Goal: Answer question/provide support

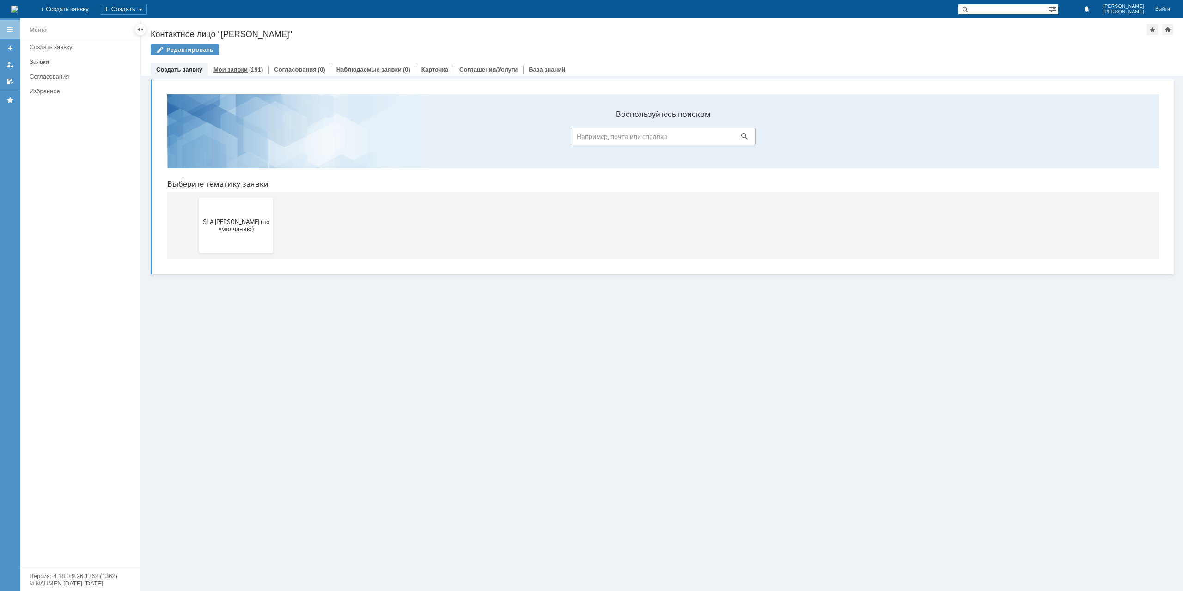
click at [238, 67] on link "Мои заявки" at bounding box center [230, 69] width 34 height 7
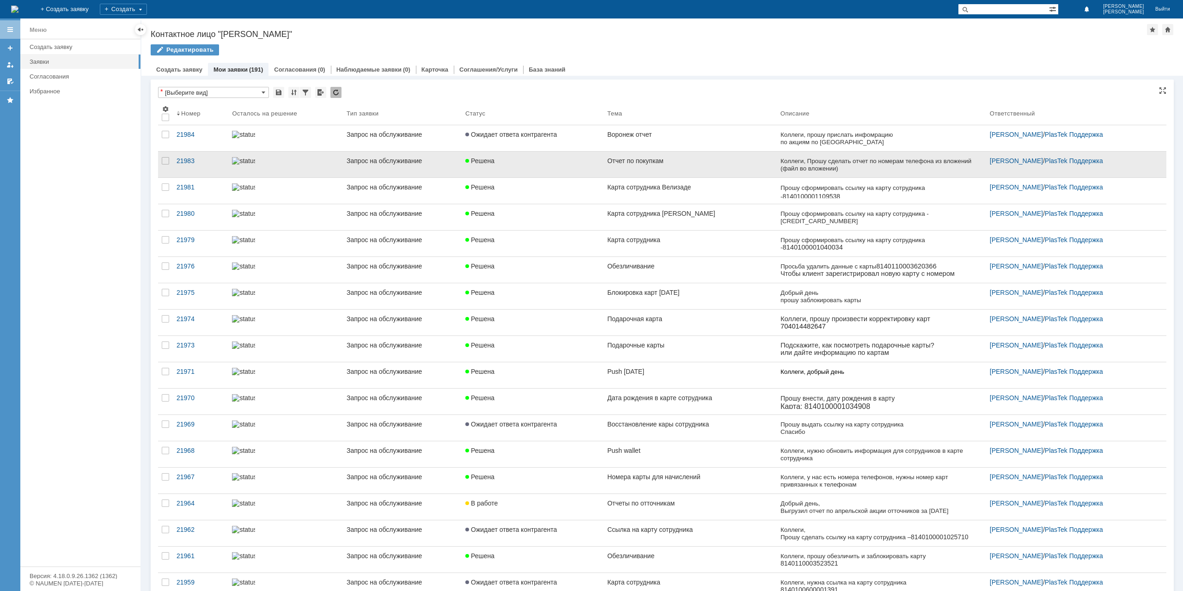
click at [687, 171] on link "Отчет по покупкам" at bounding box center [689, 165] width 173 height 26
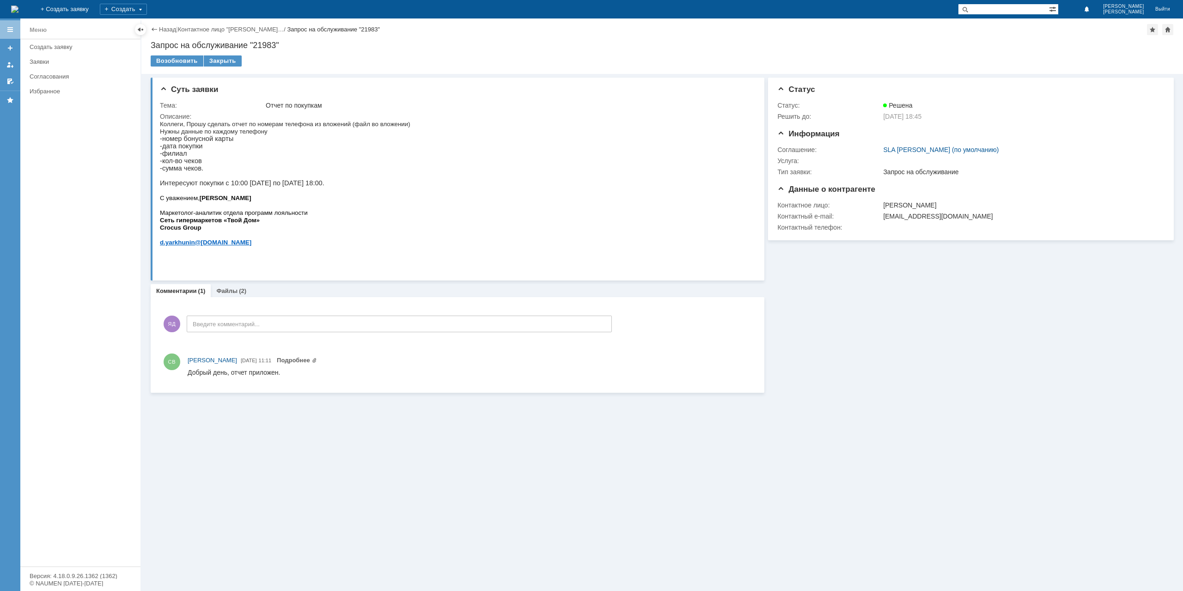
click at [166, 25] on div "Назад | Контактное лицо "[PERSON_NAME]… / Запрос на обслуживание "21983"" at bounding box center [662, 29] width 1023 height 11
click at [165, 31] on link "Назад" at bounding box center [167, 29] width 17 height 7
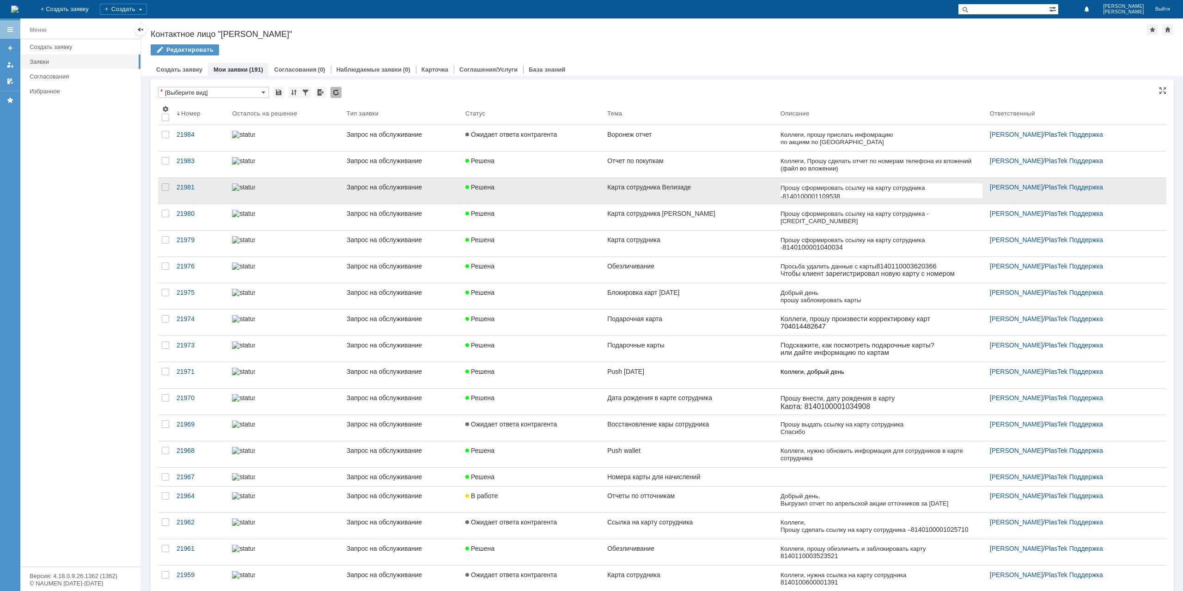
click at [566, 185] on div "Решена" at bounding box center [532, 186] width 134 height 7
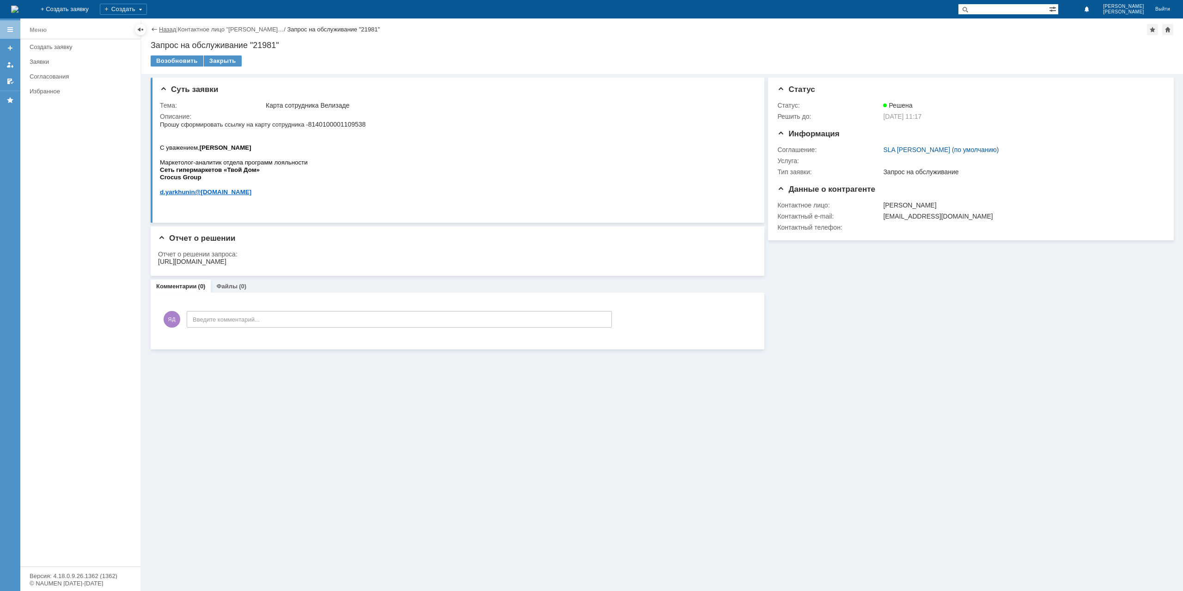
click at [165, 31] on link "Назад" at bounding box center [167, 29] width 17 height 7
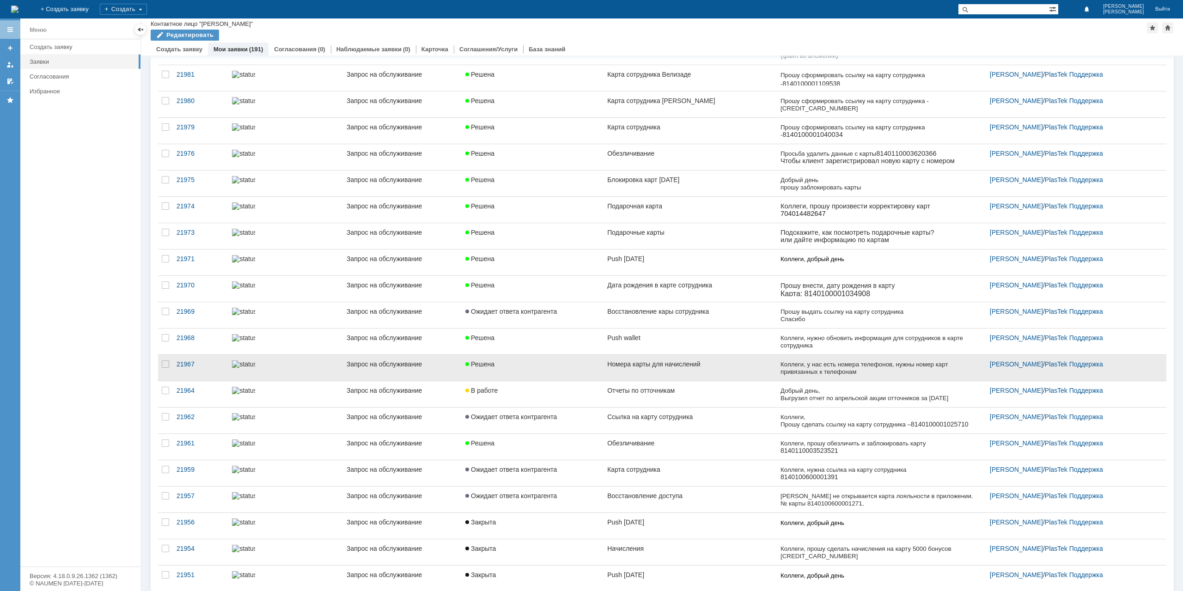
click at [591, 366] on link "Решена" at bounding box center [532, 368] width 142 height 26
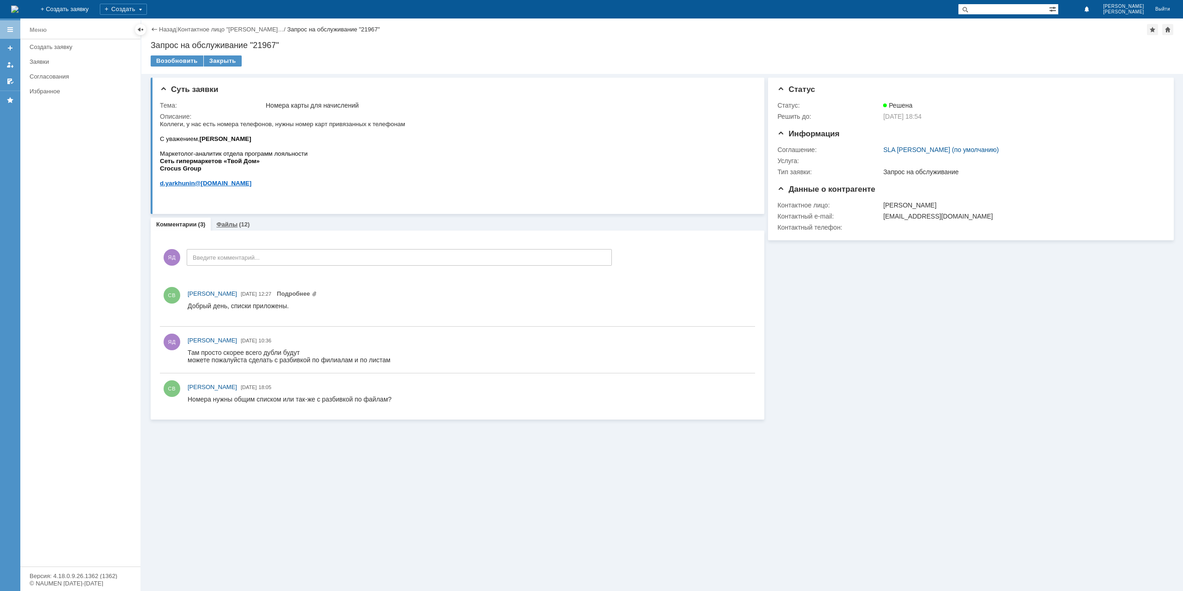
click at [242, 221] on div "(12)" at bounding box center [244, 224] width 11 height 7
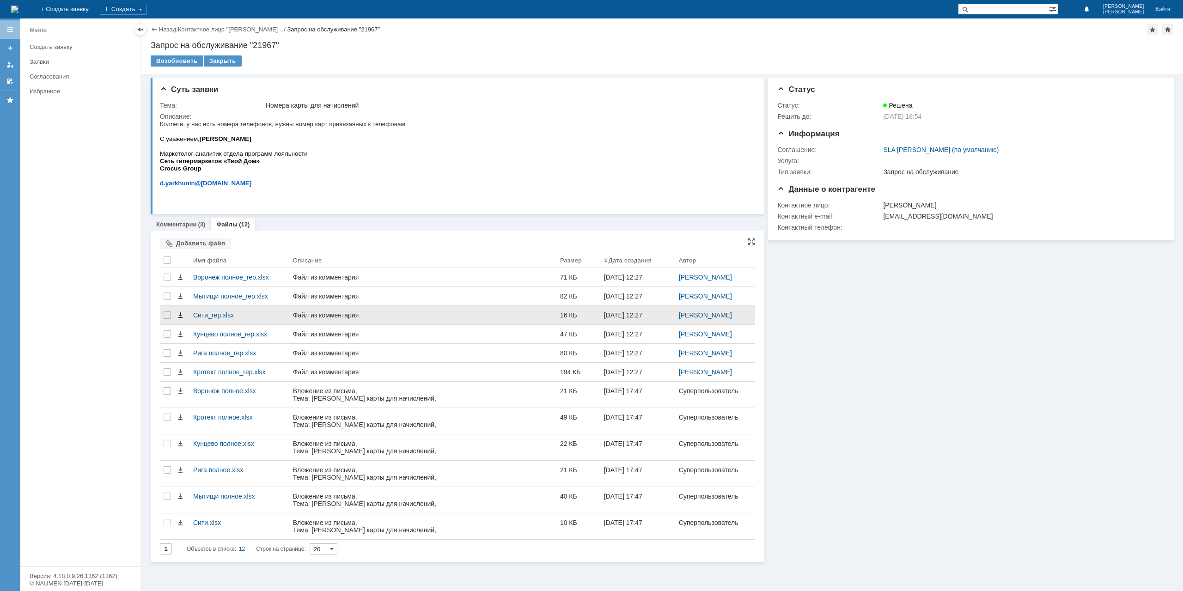
click at [181, 315] on span at bounding box center [179, 314] width 7 height 7
click at [165, 34] on div "Назад | Контактное лицо "[PERSON_NAME]… / Запрос на обслуживание "21967"" at bounding box center [662, 29] width 1023 height 11
click at [167, 31] on link "Назад" at bounding box center [167, 29] width 17 height 7
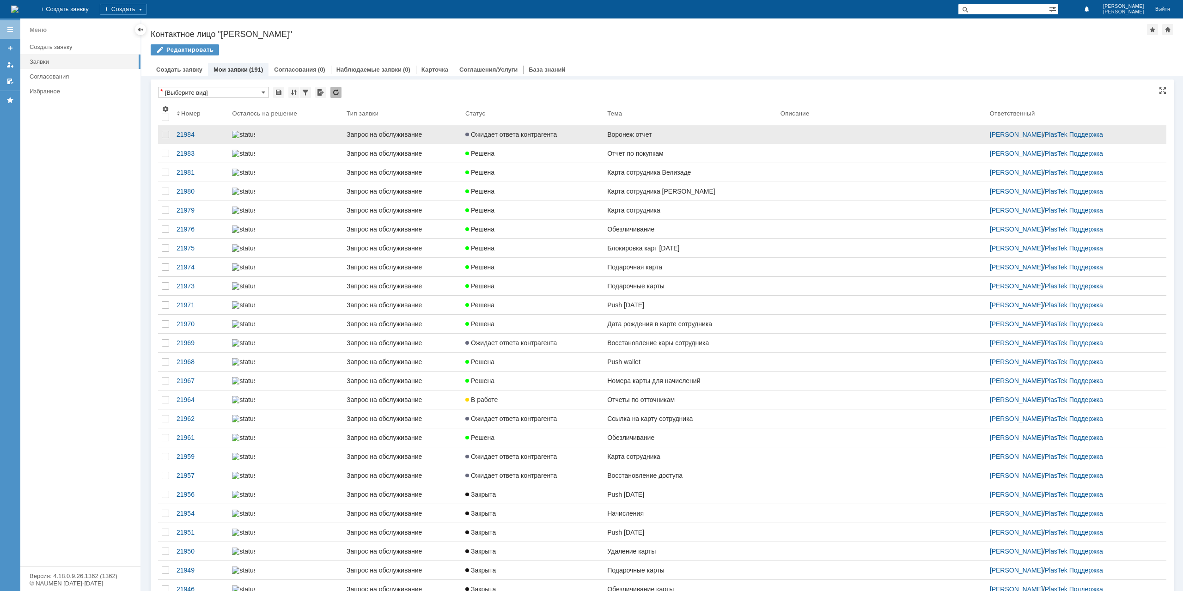
click at [567, 135] on div "Ожидает ответа контрагента" at bounding box center [532, 134] width 134 height 7
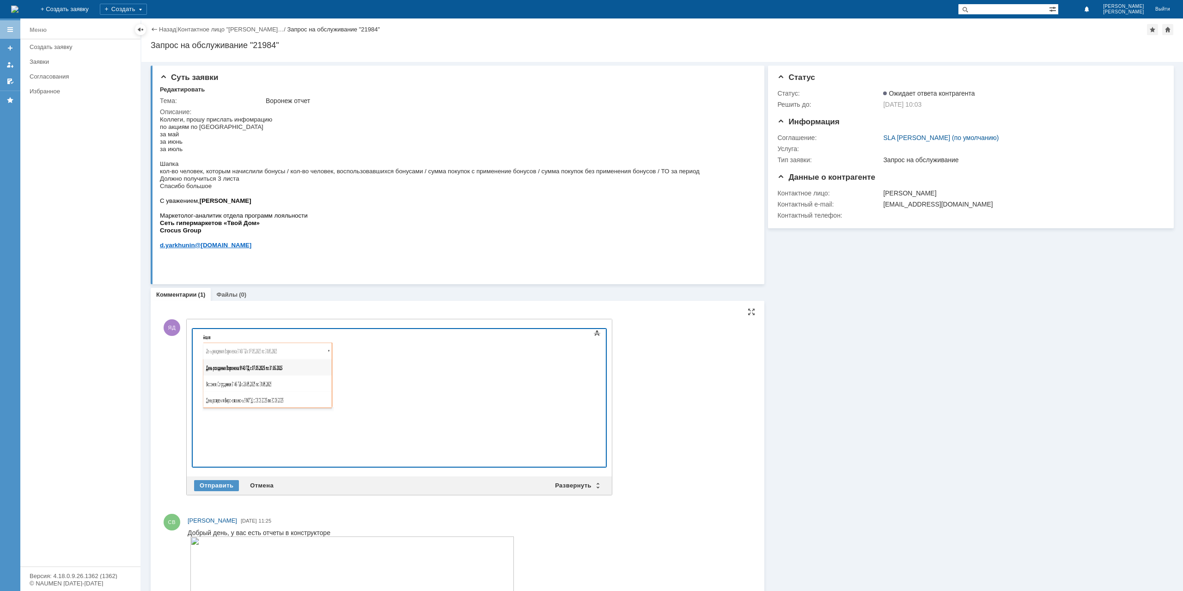
click at [243, 416] on html at bounding box center [267, 372] width 139 height 87
click at [231, 480] on div "Отправить" at bounding box center [216, 485] width 45 height 11
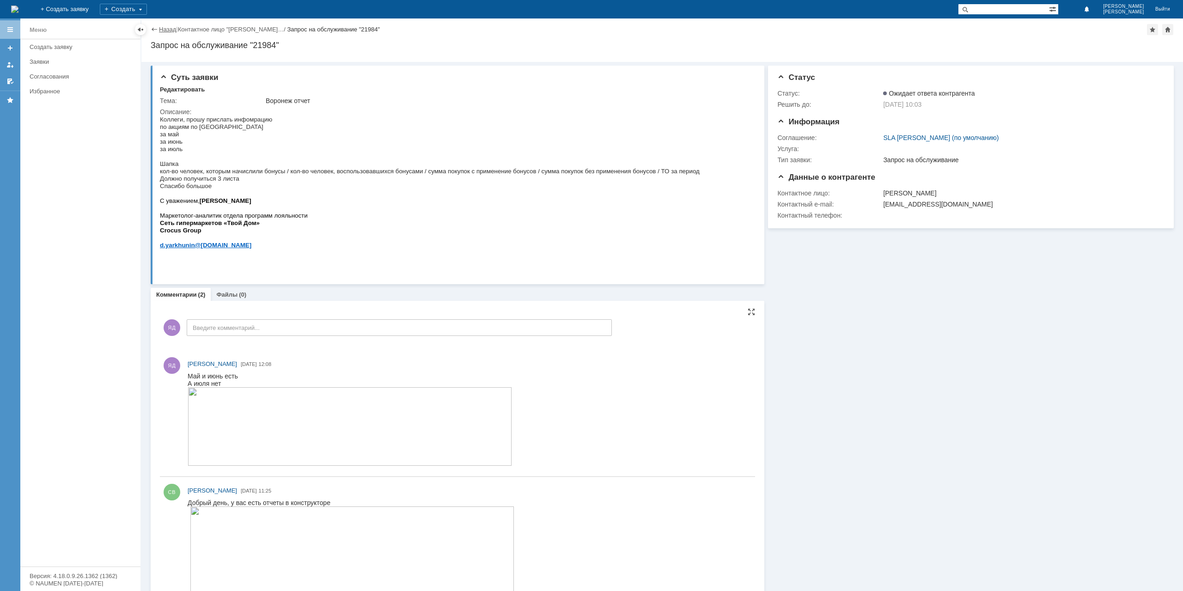
click at [170, 27] on link "Назад" at bounding box center [167, 29] width 17 height 7
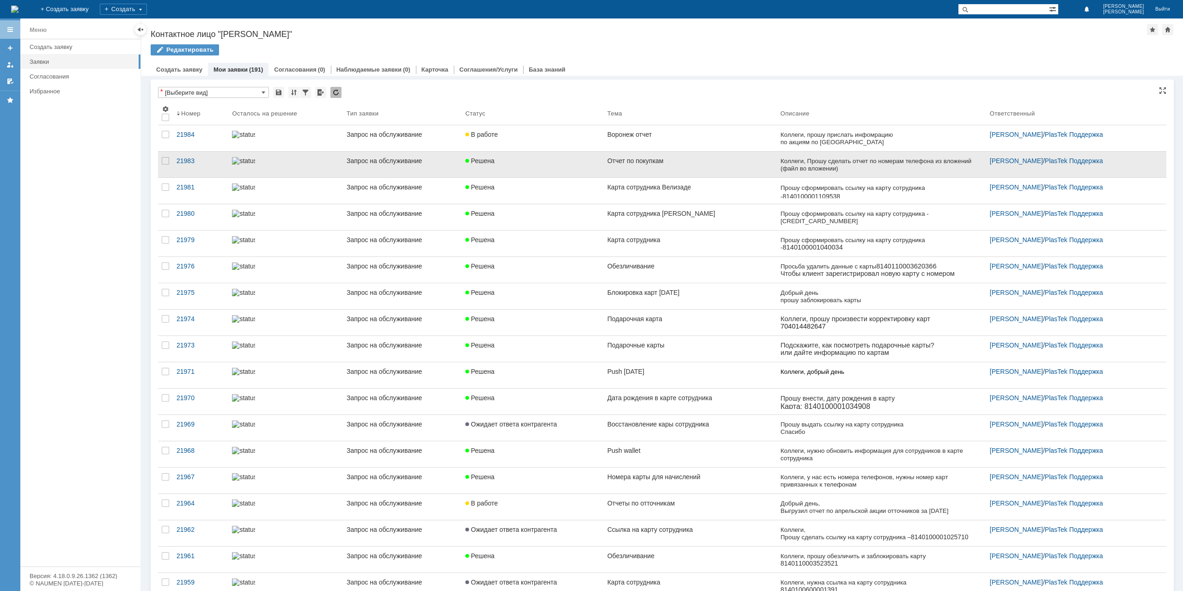
click at [395, 164] on div "Запрос на обслуживание" at bounding box center [401, 160] width 111 height 7
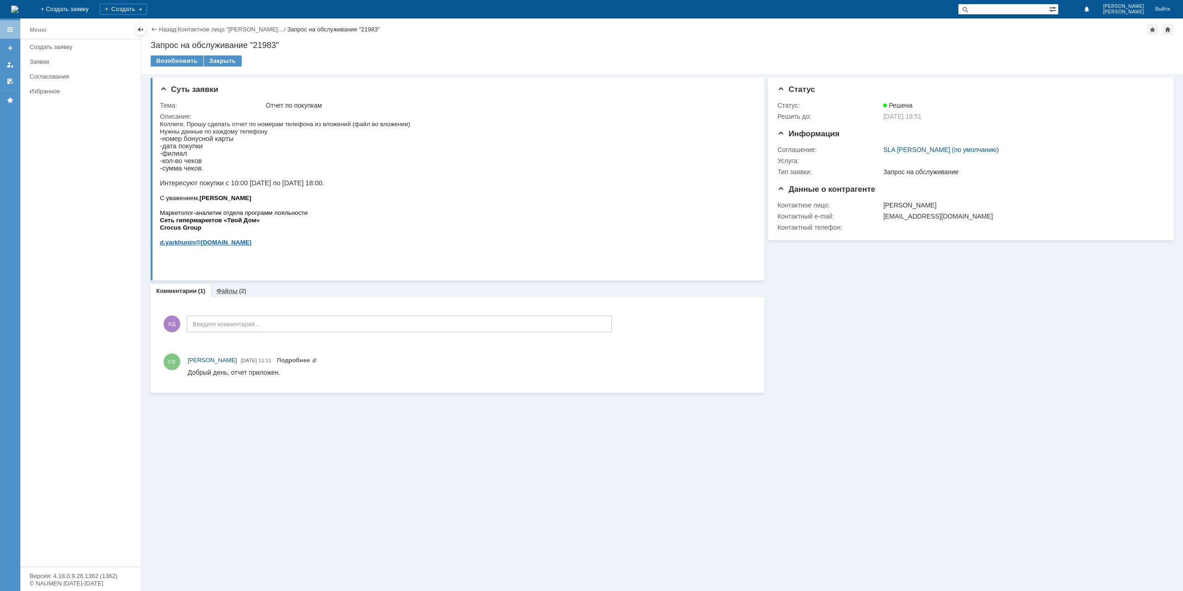
click at [227, 291] on link "Файлы" at bounding box center [226, 290] width 21 height 7
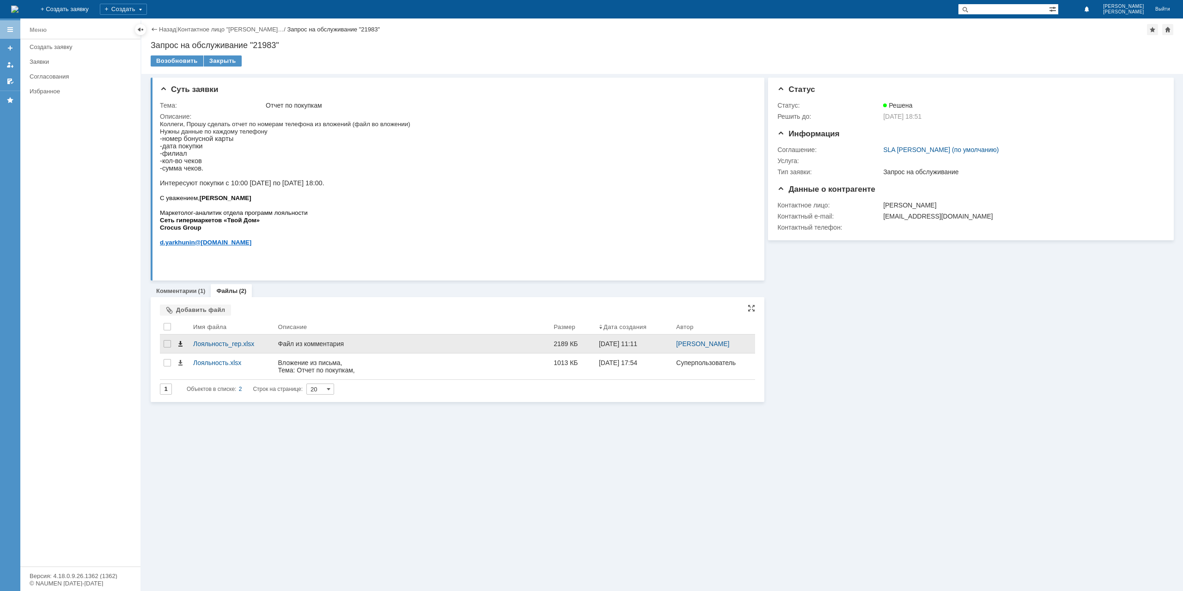
click at [180, 346] on span at bounding box center [179, 343] width 7 height 7
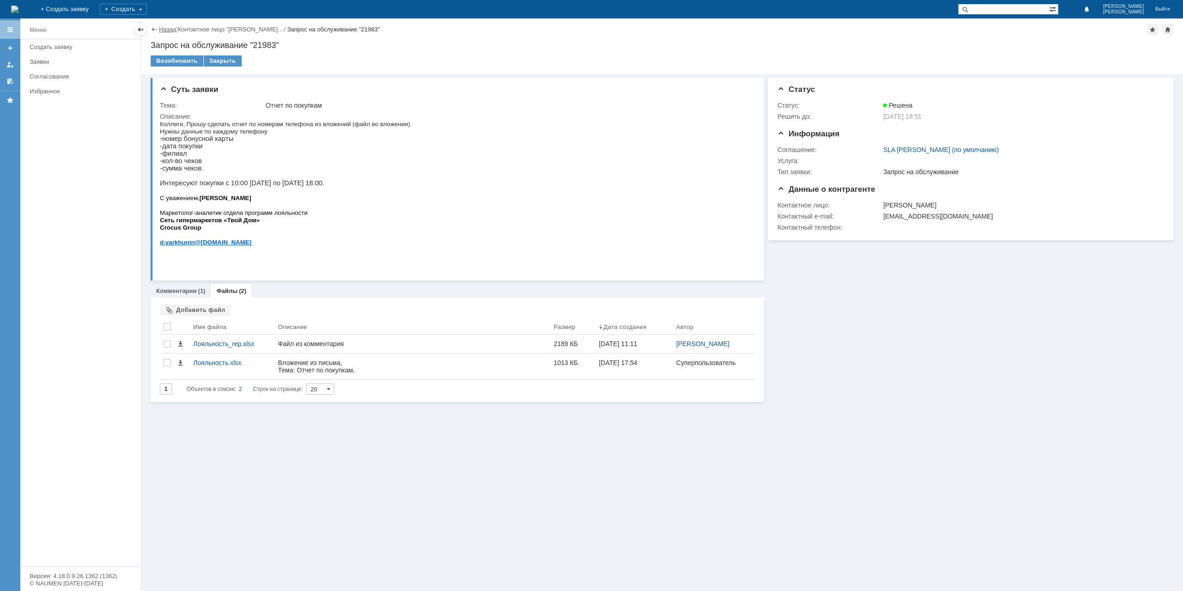
click at [162, 27] on link "Назад" at bounding box center [167, 29] width 17 height 7
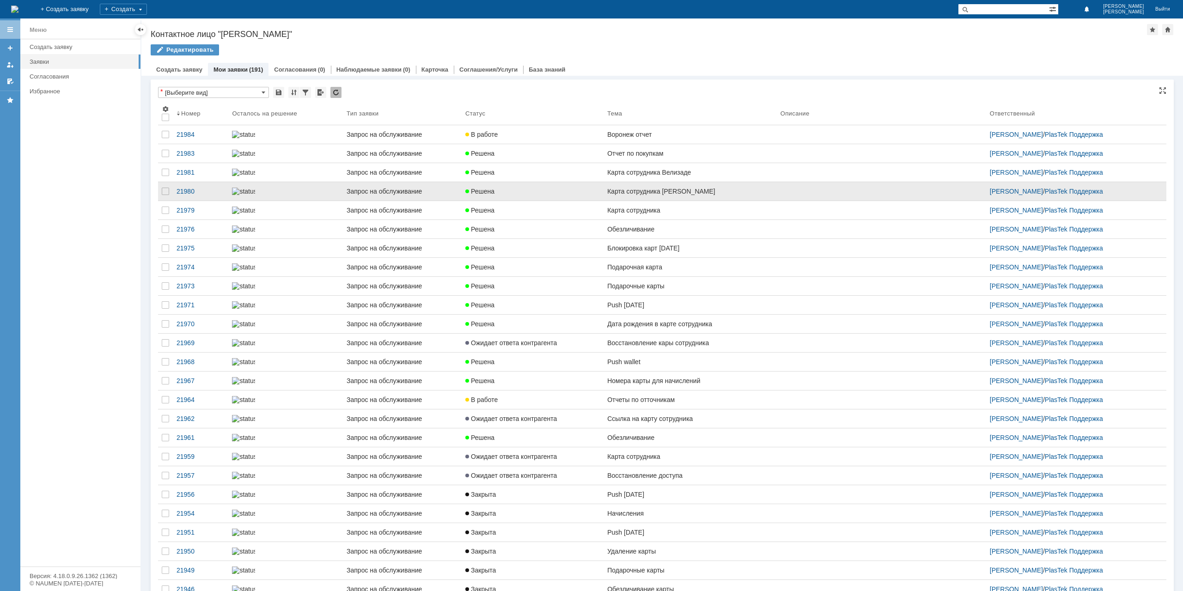
click at [692, 200] on link "Карта сотрудника [PERSON_NAME]" at bounding box center [689, 191] width 173 height 18
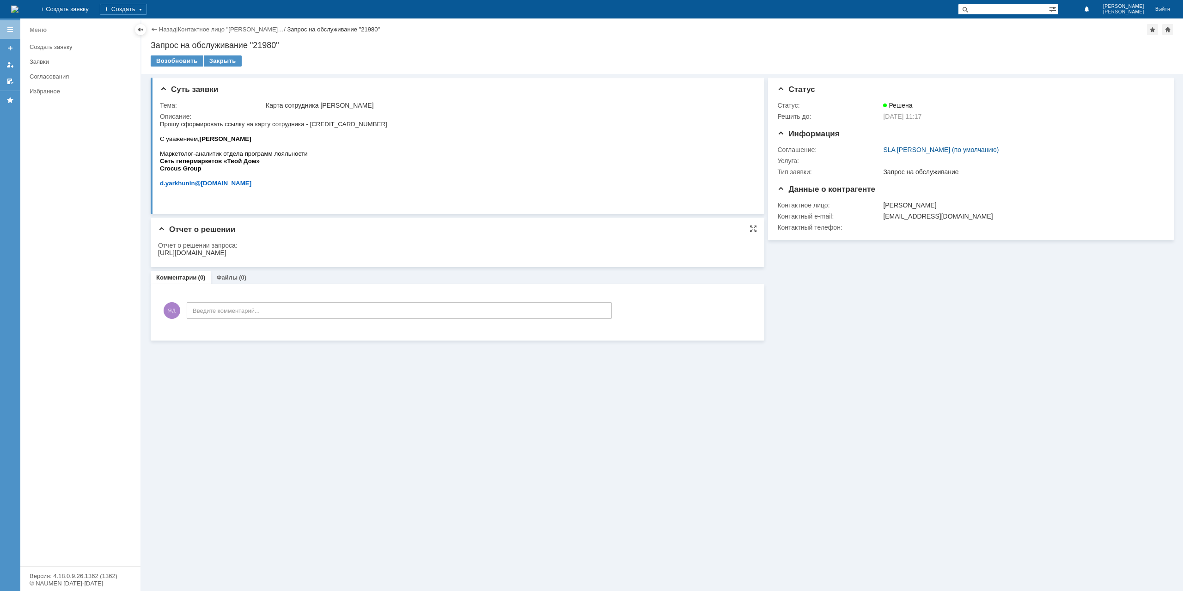
drag, startPoint x: 652, startPoint y: 250, endPoint x: 237, endPoint y: 303, distance: 417.6
click at [158, 251] on html "[URL][DOMAIN_NAME]" at bounding box center [454, 253] width 592 height 8
copy div "[URL][DOMAIN_NAME]"
click at [356, 120] on p "Прошу сформировать ссылку на карту сотрудника - [CREDIT_CARD_NUMBER]" at bounding box center [273, 123] width 227 height 7
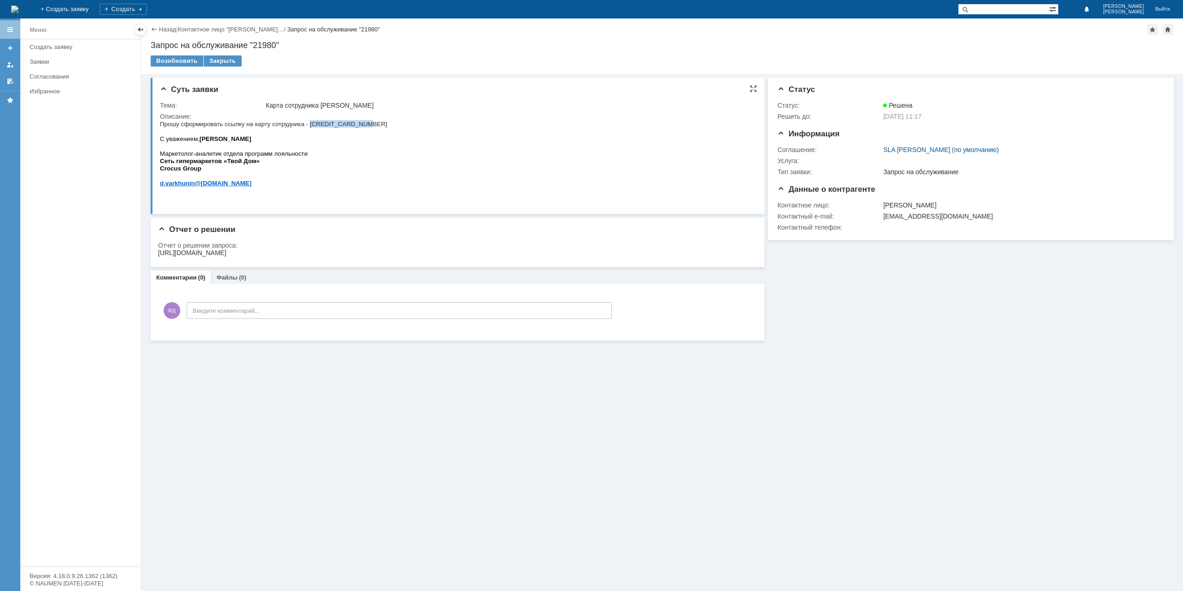
click at [356, 120] on p "Прошу сформировать ссылку на карту сотрудника - [CREDIT_CARD_NUMBER]" at bounding box center [273, 123] width 227 height 7
copy span "[CREDIT_CARD_NUMBER]"
click at [169, 30] on link "Назад" at bounding box center [167, 29] width 17 height 7
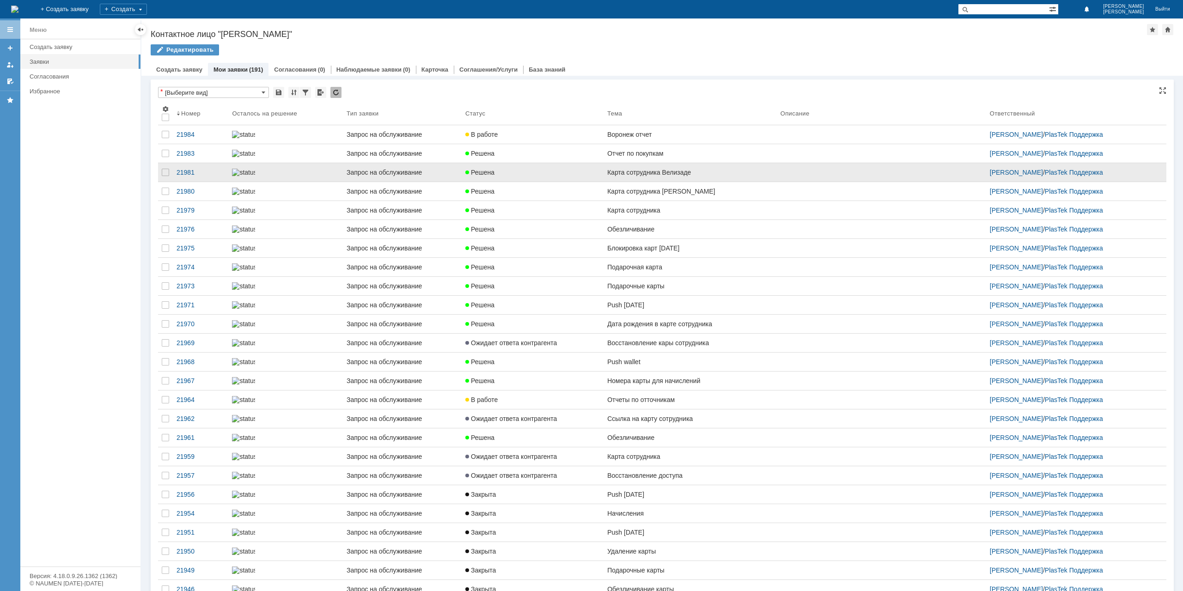
click at [669, 182] on link "Карта сотрудника Велизаде" at bounding box center [689, 172] width 173 height 18
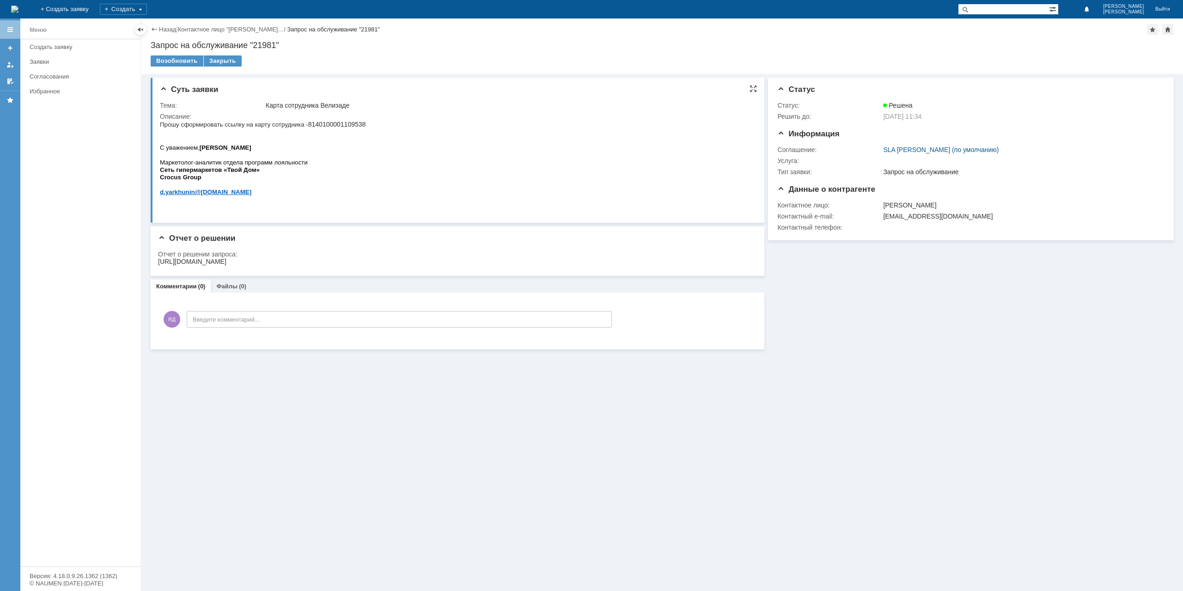
click at [341, 123] on span "8140100001109538" at bounding box center [337, 124] width 58 height 7
copy span "8140100001109538"
click at [384, 163] on html "Прошу сформировать ссылку на карту сотрудника - 8140100001109538 С уважением, […" at bounding box center [455, 161] width 590 height 83
click at [226, 260] on div "[URL][DOMAIN_NAME]" at bounding box center [192, 261] width 68 height 7
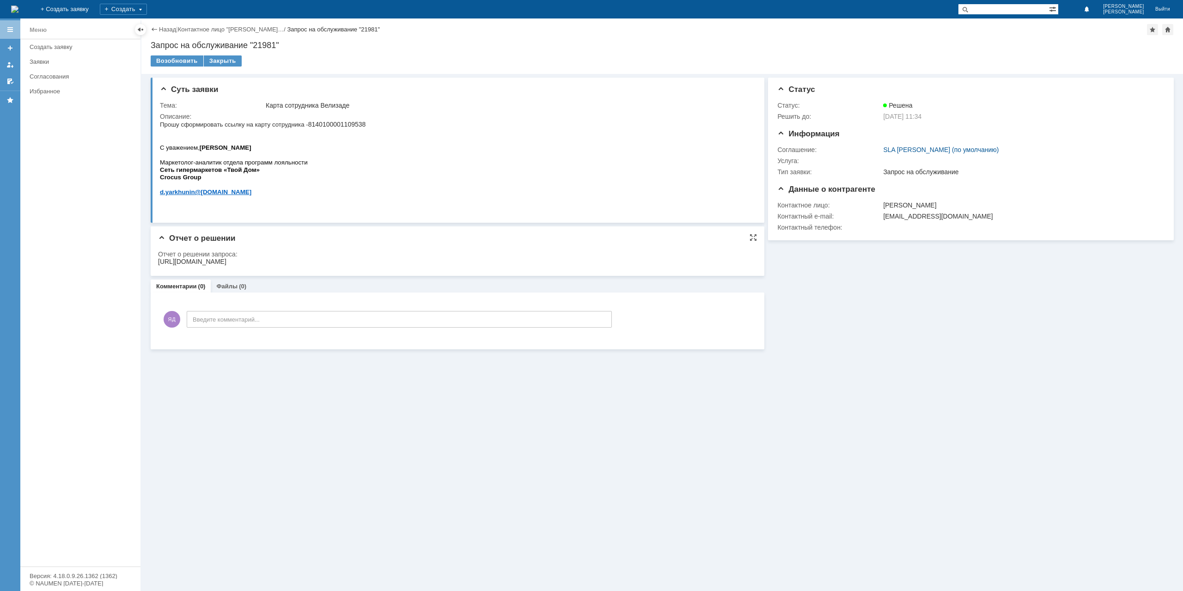
click at [226, 260] on div "[URL][DOMAIN_NAME]" at bounding box center [192, 261] width 68 height 7
copy div "[URL][DOMAIN_NAME]"
click at [163, 270] on div "Отчет о решении Отчет о решении запроса:" at bounding box center [457, 250] width 613 height 49
drag, startPoint x: 218, startPoint y: 261, endPoint x: 368, endPoint y: 523, distance: 302.5
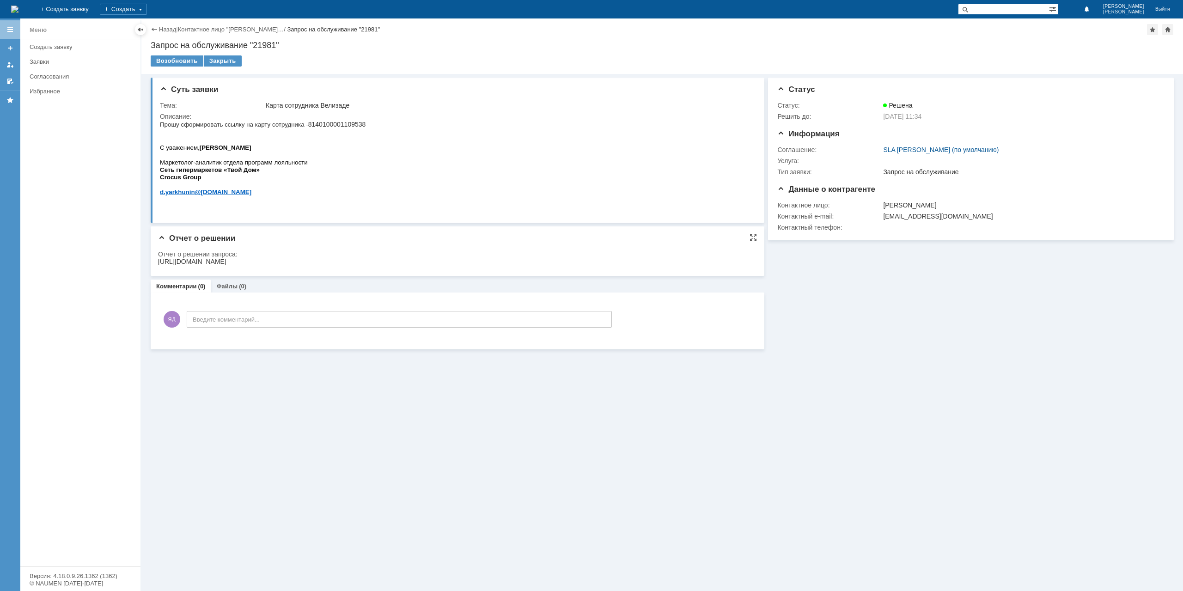
click at [218, 261] on div "[URL][DOMAIN_NAME]" at bounding box center [192, 261] width 68 height 7
drag, startPoint x: 160, startPoint y: 261, endPoint x: 659, endPoint y: 262, distance: 498.9
click at [226, 262] on div "[URL][DOMAIN_NAME]" at bounding box center [192, 261] width 68 height 7
copy div "[URL][DOMAIN_NAME]"
click at [169, 28] on link "Назад" at bounding box center [167, 29] width 17 height 7
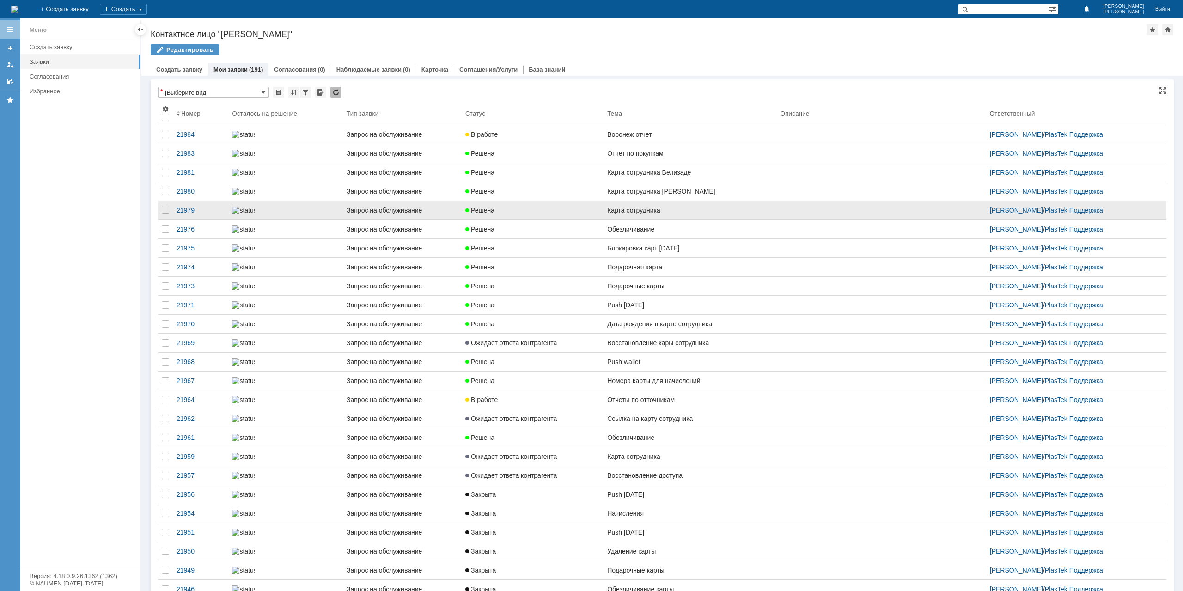
click at [651, 214] on div "Карта сотрудника" at bounding box center [690, 209] width 166 height 7
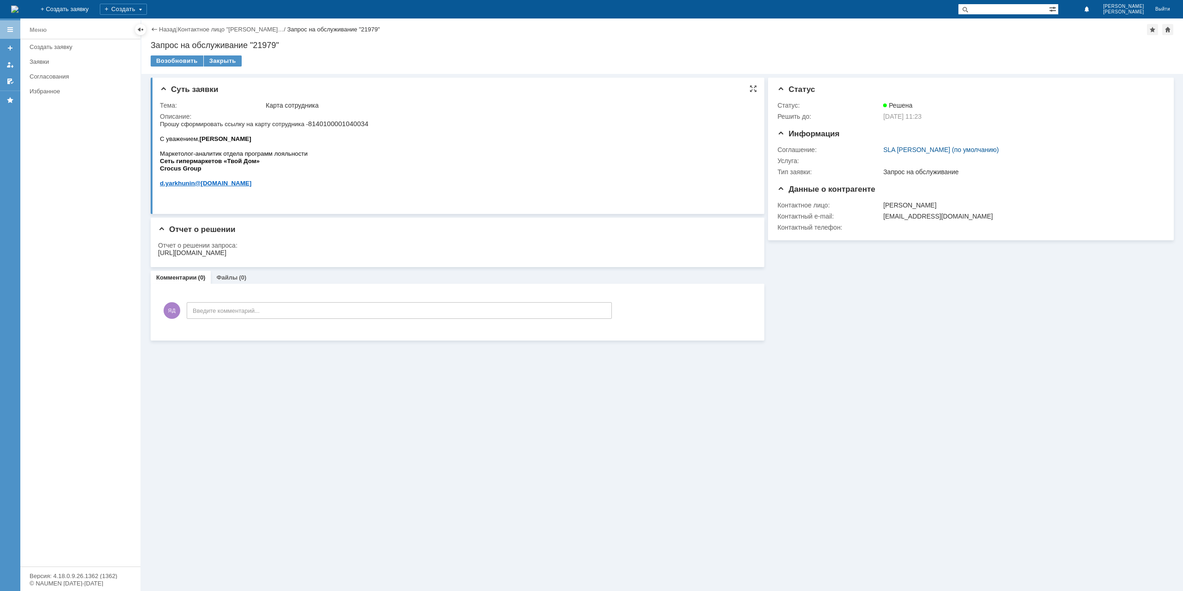
click at [340, 122] on p "Прошу сформировать ссылку на карту сотрудника - 8140100001040034" at bounding box center [264, 123] width 208 height 7
copy p "8140100001040034"
click at [226, 250] on div "[URL][DOMAIN_NAME]" at bounding box center [192, 252] width 68 height 7
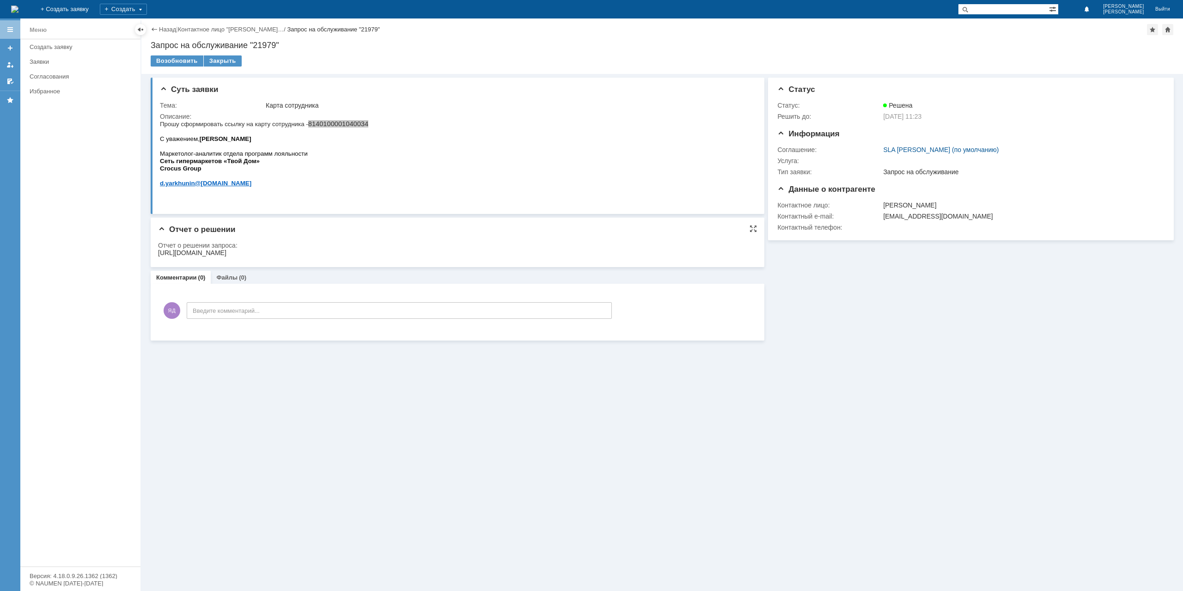
click at [226, 250] on div "[URL][DOMAIN_NAME]" at bounding box center [192, 252] width 68 height 7
copy div "[URL][DOMAIN_NAME]"
